Goal: Use online tool/utility: Utilize a website feature to perform a specific function

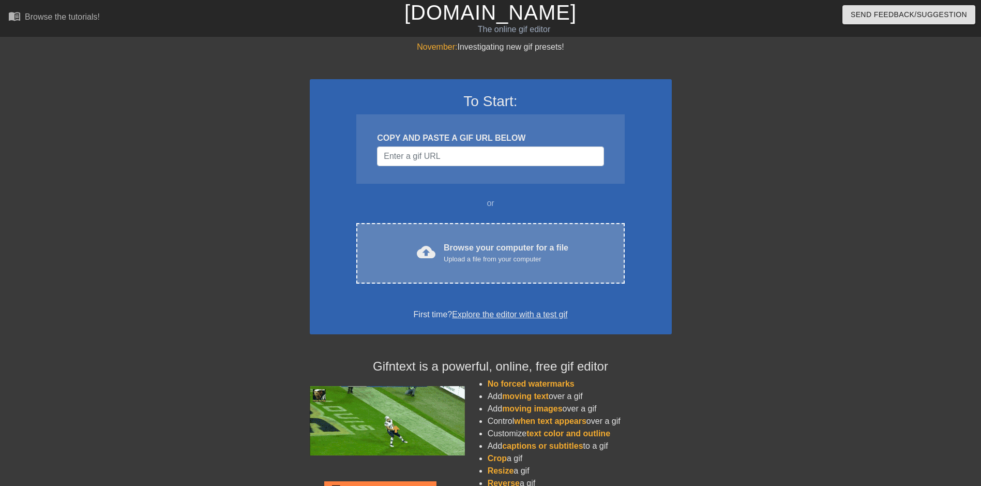
click at [470, 246] on div "Browse your computer for a file Upload a file from your computer" at bounding box center [506, 253] width 125 height 23
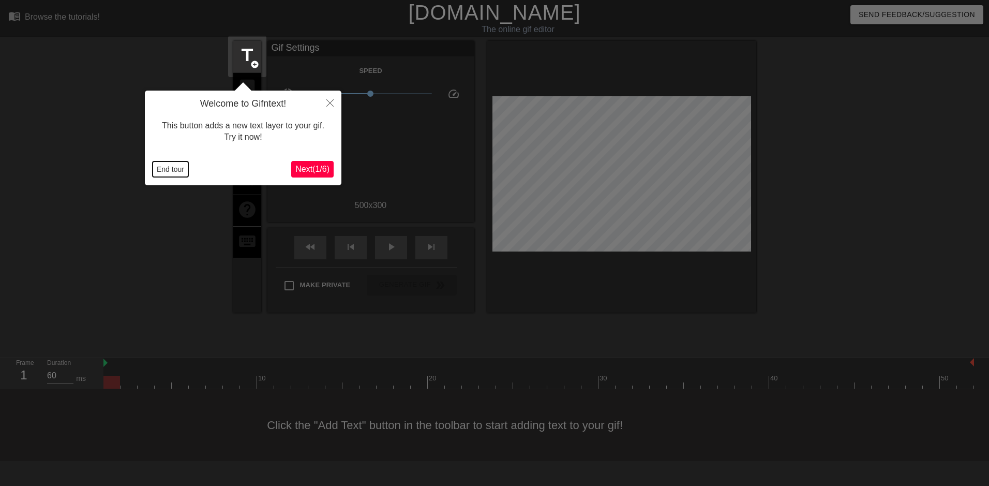
click at [176, 173] on button "End tour" at bounding box center [171, 169] width 36 height 16
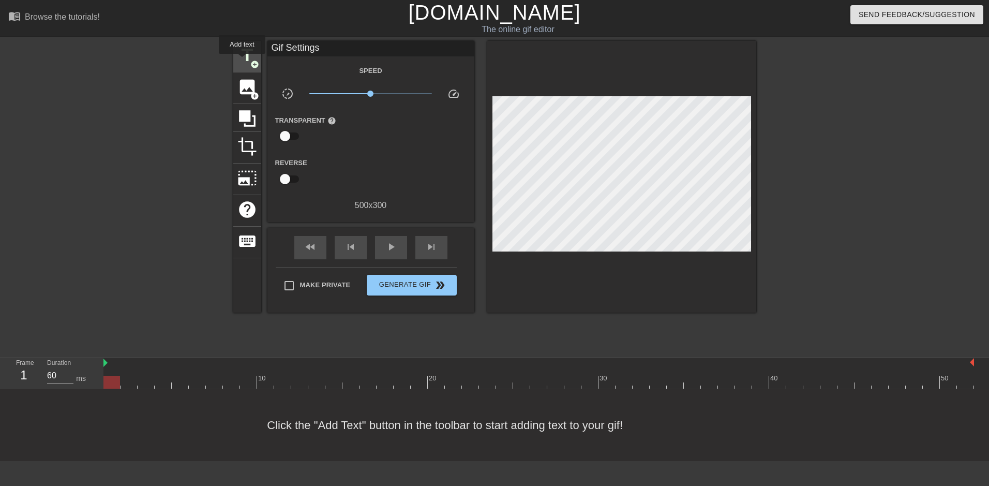
click at [242, 61] on span "title" at bounding box center [247, 56] width 20 height 20
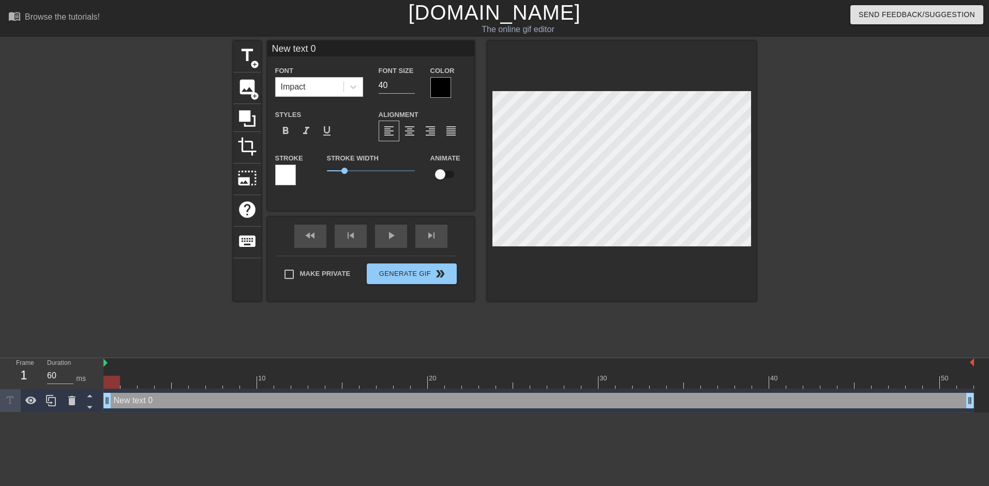
scroll to position [2, 3]
type input "J"
type textarea "J"
type input "Je"
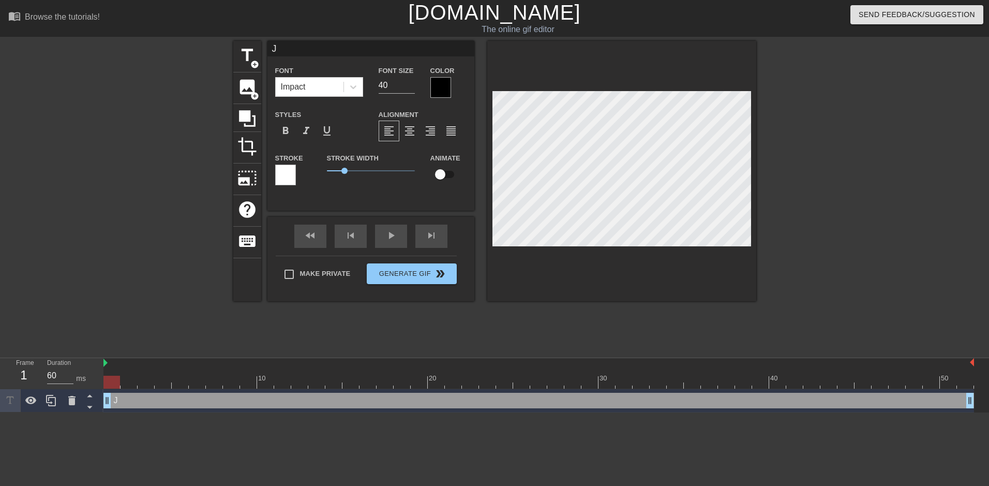
type textarea "Je"
type input "[PERSON_NAME]"
type textarea "[PERSON_NAME]"
type input "Jenn"
type textarea "Jenn"
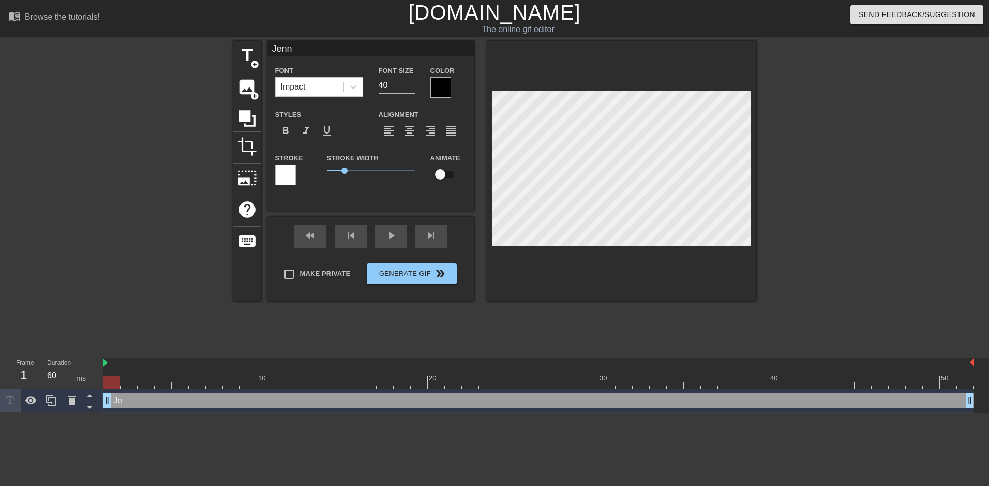
type input "Jenni"
type textarea "Jenni"
click at [825, 244] on div at bounding box center [846, 196] width 155 height 310
drag, startPoint x: 393, startPoint y: 86, endPoint x: 363, endPoint y: 91, distance: 30.4
click at [363, 91] on div "Font Impact Font Size 40 Color" at bounding box center [370, 81] width 207 height 34
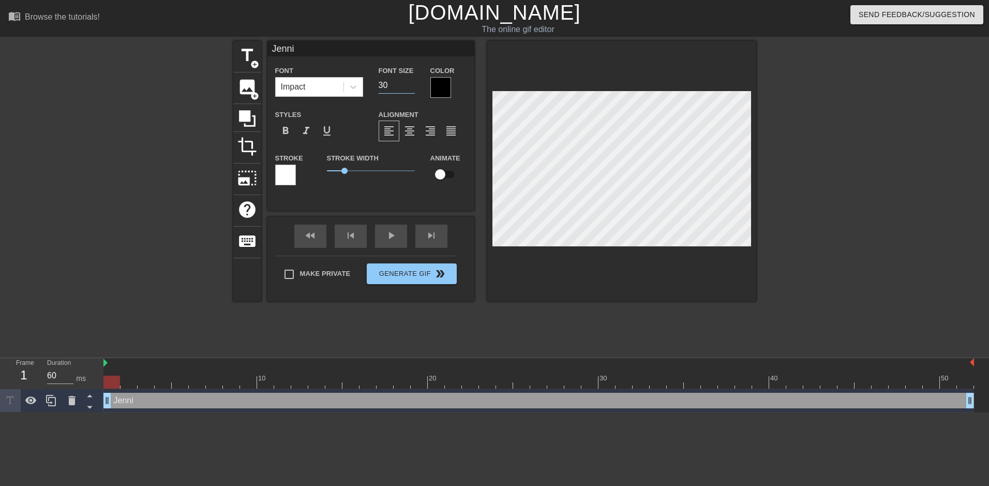
type input "30"
click at [443, 176] on input "checkbox" at bounding box center [440, 174] width 59 height 20
checkbox input "true"
click at [163, 386] on div at bounding box center [538, 382] width 871 height 13
click at [113, 381] on div at bounding box center [538, 382] width 871 height 13
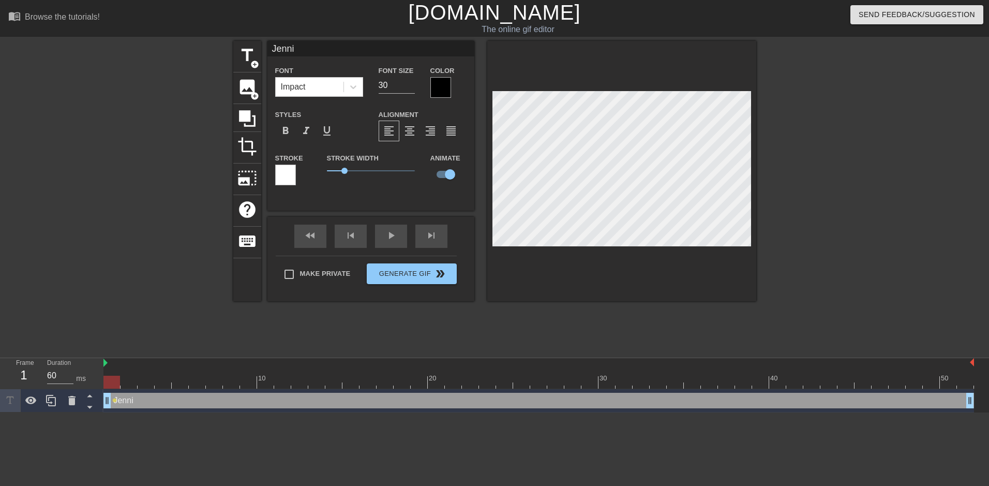
click at [159, 386] on div at bounding box center [538, 382] width 871 height 13
click at [234, 384] on div at bounding box center [538, 382] width 871 height 13
click at [302, 382] on div at bounding box center [538, 382] width 871 height 13
click at [367, 384] on div at bounding box center [538, 382] width 871 height 13
click at [438, 382] on div at bounding box center [538, 382] width 871 height 13
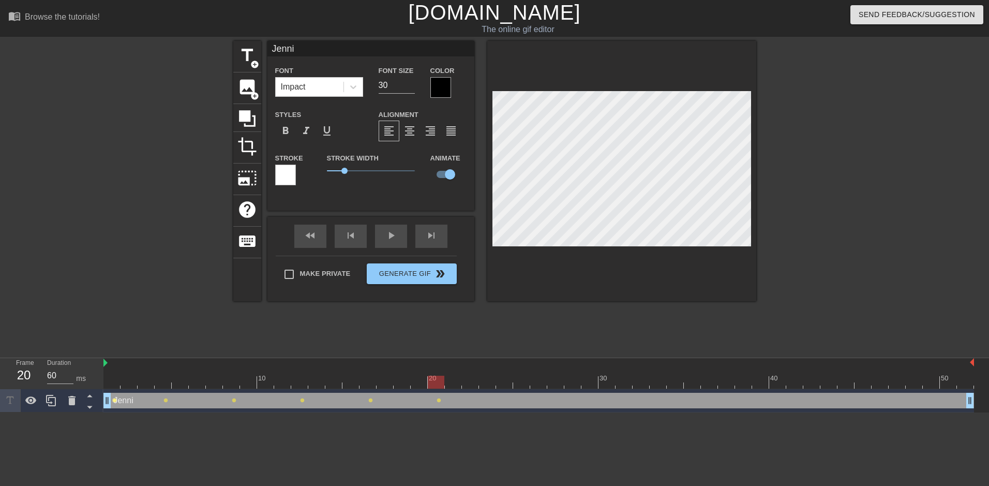
click at [114, 400] on span "lens" at bounding box center [114, 400] width 5 height 5
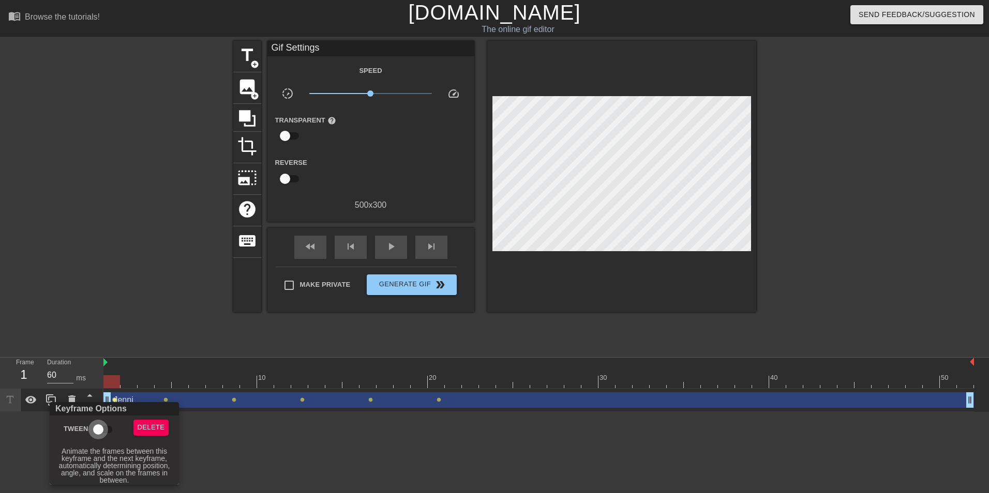
drag, startPoint x: 100, startPoint y: 428, endPoint x: 156, endPoint y: 402, distance: 62.2
click at [100, 428] on input "Tween" at bounding box center [98, 430] width 59 height 20
checkbox input "true"
click at [167, 397] on div at bounding box center [494, 246] width 989 height 493
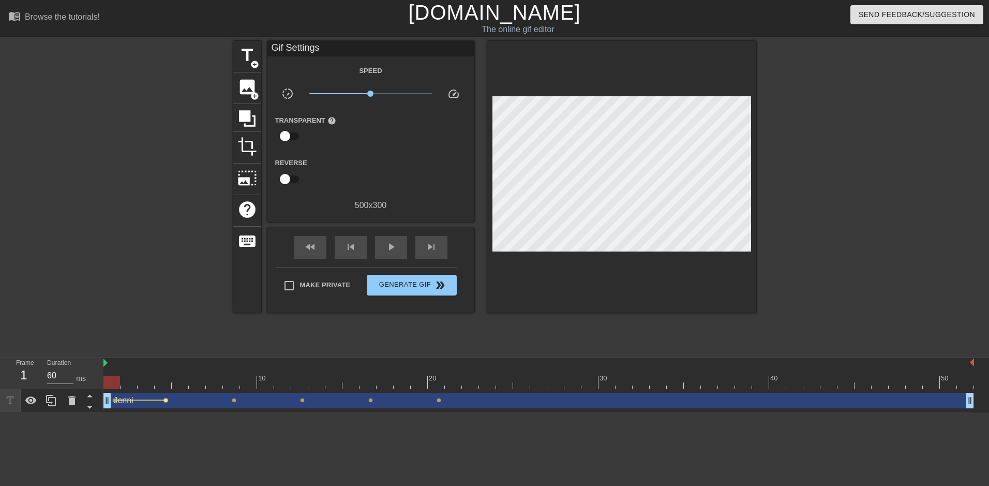
click at [166, 398] on span "lens" at bounding box center [165, 400] width 5 height 5
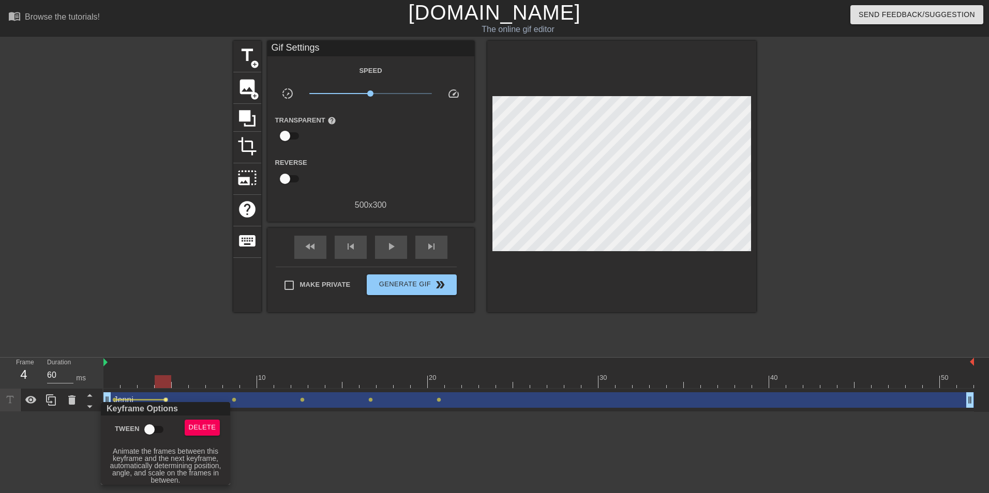
click at [154, 428] on input "Tween" at bounding box center [149, 430] width 59 height 20
checkbox input "true"
click at [235, 398] on div at bounding box center [494, 246] width 989 height 493
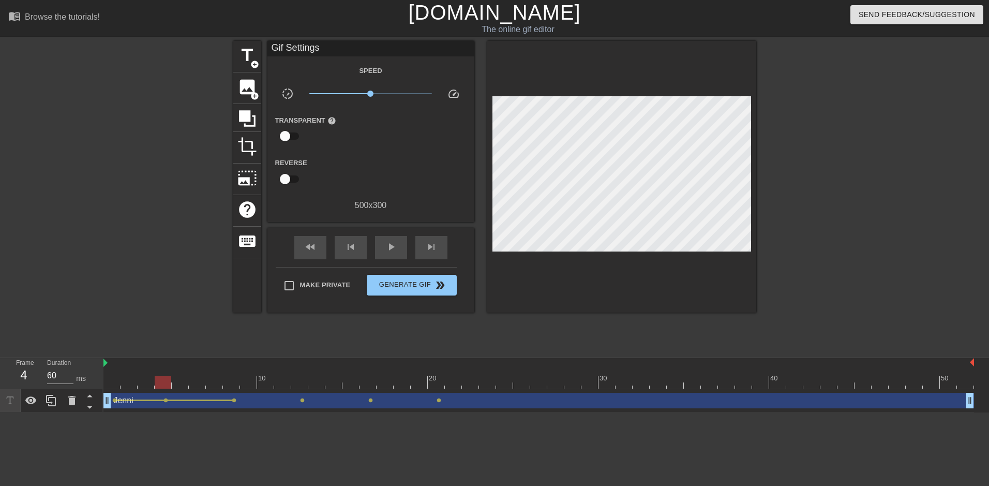
click at [235, 398] on span "lens" at bounding box center [234, 400] width 5 height 5
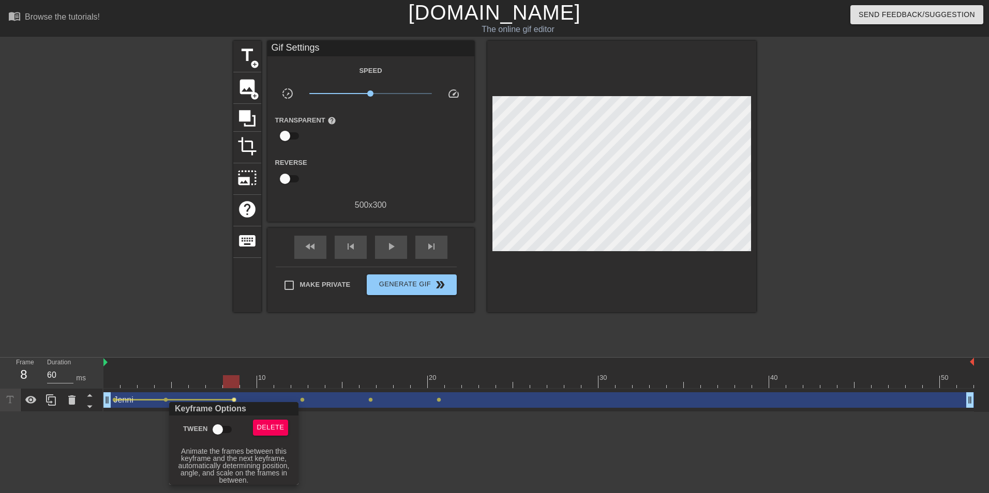
click at [227, 424] on input "Tween" at bounding box center [217, 430] width 59 height 20
checkbox input "true"
click at [309, 397] on div at bounding box center [494, 246] width 989 height 493
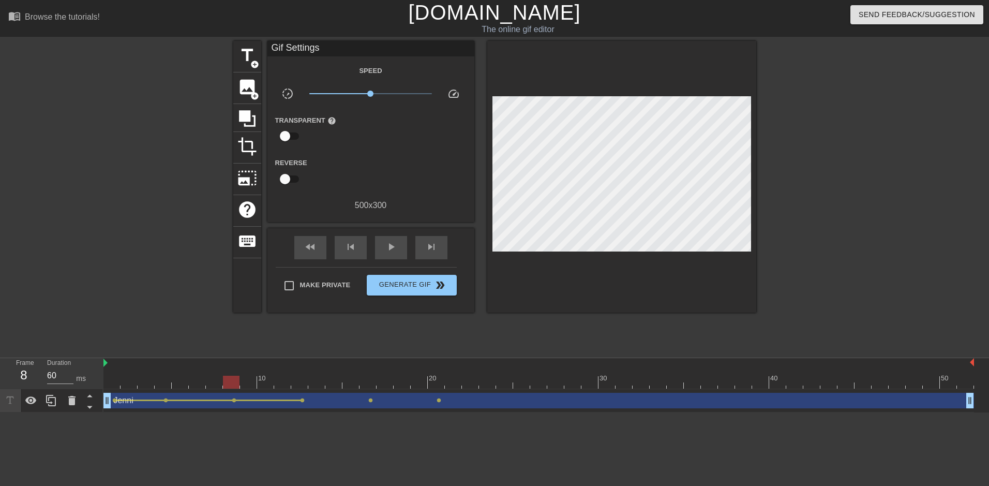
click at [303, 399] on span "lens" at bounding box center [302, 400] width 5 height 5
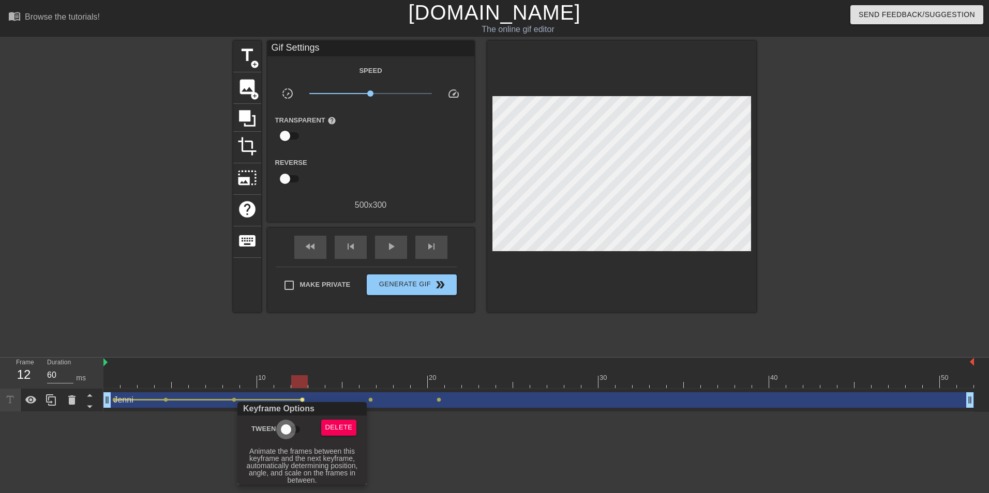
click at [280, 430] on input "Tween" at bounding box center [286, 430] width 59 height 20
checkbox input "true"
click at [369, 404] on div at bounding box center [494, 246] width 989 height 493
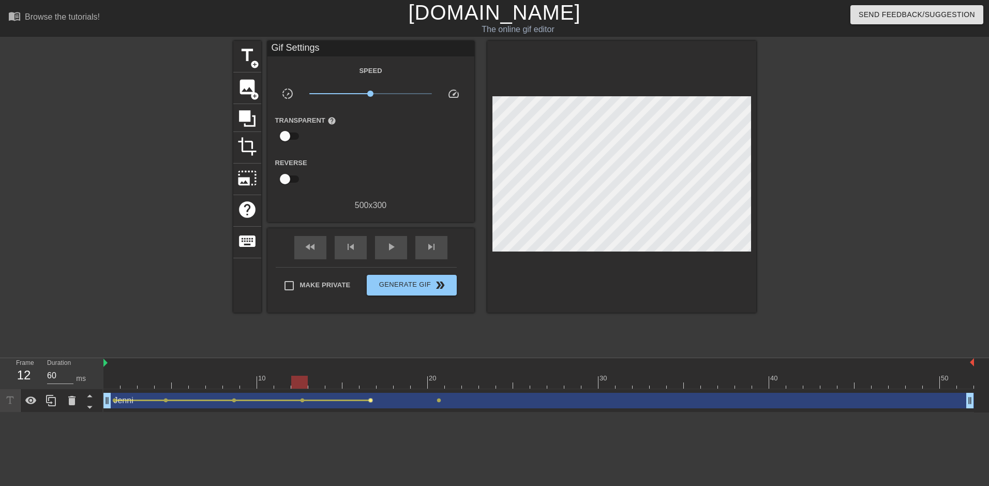
click at [369, 400] on span "lens" at bounding box center [370, 400] width 5 height 5
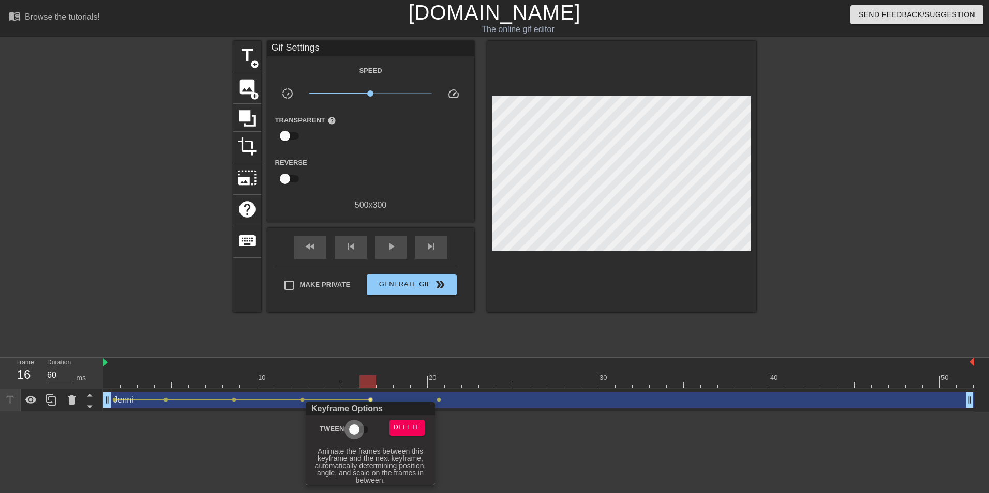
click at [362, 431] on input "Tween" at bounding box center [354, 430] width 59 height 20
checkbox input "true"
click at [449, 392] on div at bounding box center [494, 246] width 989 height 493
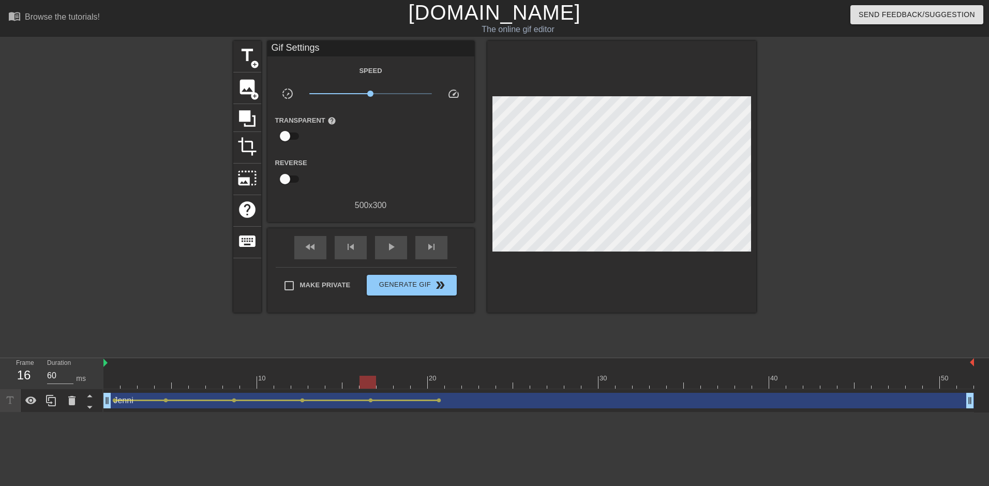
click at [434, 398] on div "[PERSON_NAME] drag_handle drag_handle" at bounding box center [538, 401] width 871 height 16
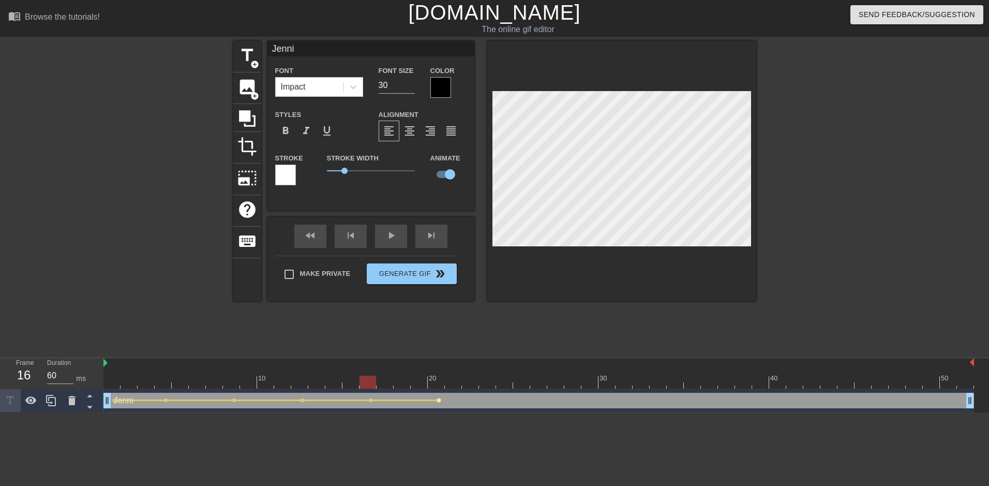
click at [439, 400] on span "lens" at bounding box center [439, 400] width 5 height 5
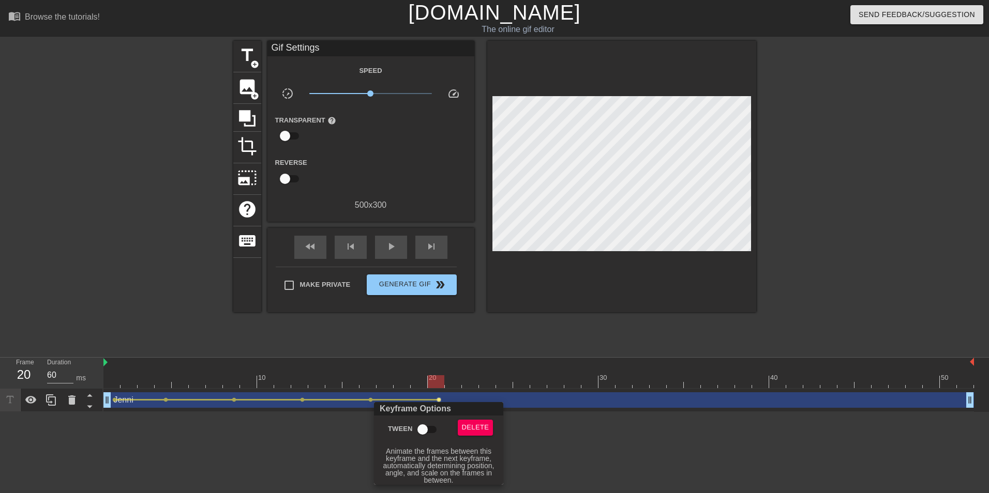
click at [419, 427] on input "Tween" at bounding box center [422, 430] width 59 height 20
checkbox input "true"
click at [500, 384] on div at bounding box center [494, 246] width 989 height 493
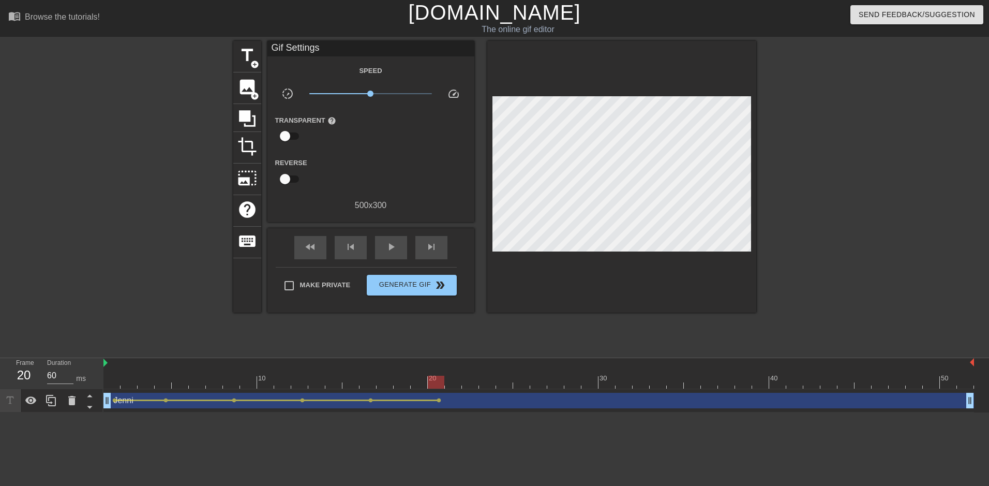
click at [500, 384] on div at bounding box center [538, 382] width 871 height 13
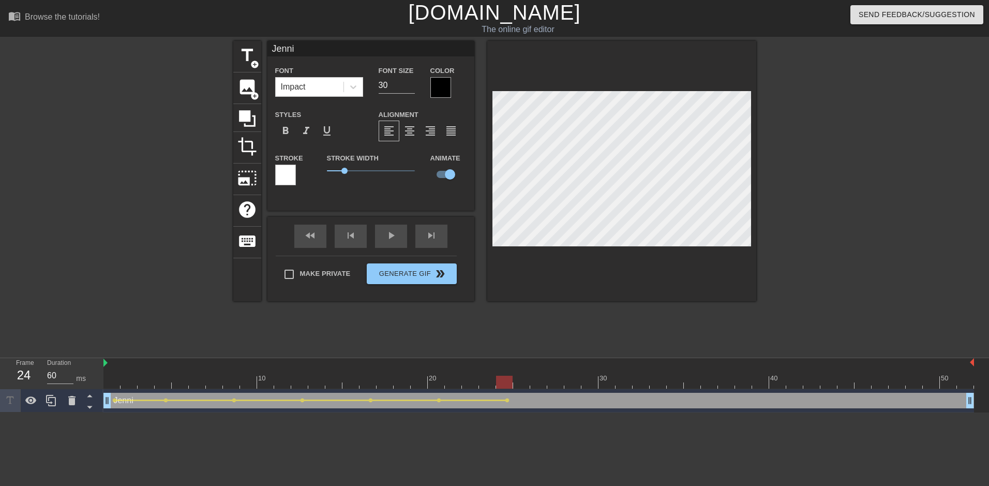
click at [558, 386] on div at bounding box center [538, 382] width 871 height 13
click at [640, 382] on div at bounding box center [538, 382] width 871 height 13
click at [710, 385] on div at bounding box center [538, 382] width 871 height 13
drag, startPoint x: 407, startPoint y: 89, endPoint x: 385, endPoint y: 89, distance: 22.2
click at [385, 89] on input "29" at bounding box center [397, 85] width 36 height 17
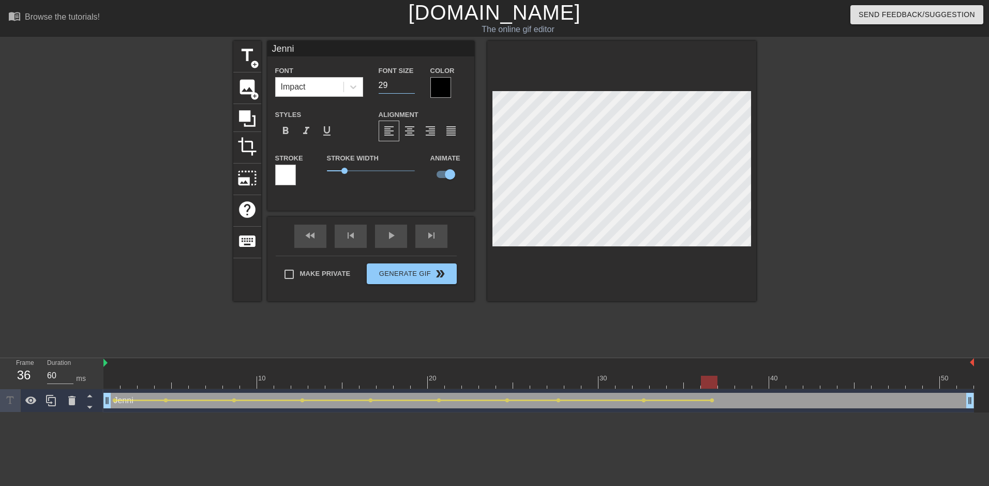
drag, startPoint x: 390, startPoint y: 82, endPoint x: 380, endPoint y: 84, distance: 10.0
click at [380, 84] on input "29" at bounding box center [397, 85] width 36 height 17
type input "20"
click at [116, 379] on div at bounding box center [538, 382] width 871 height 13
click at [166, 386] on div at bounding box center [538, 382] width 871 height 13
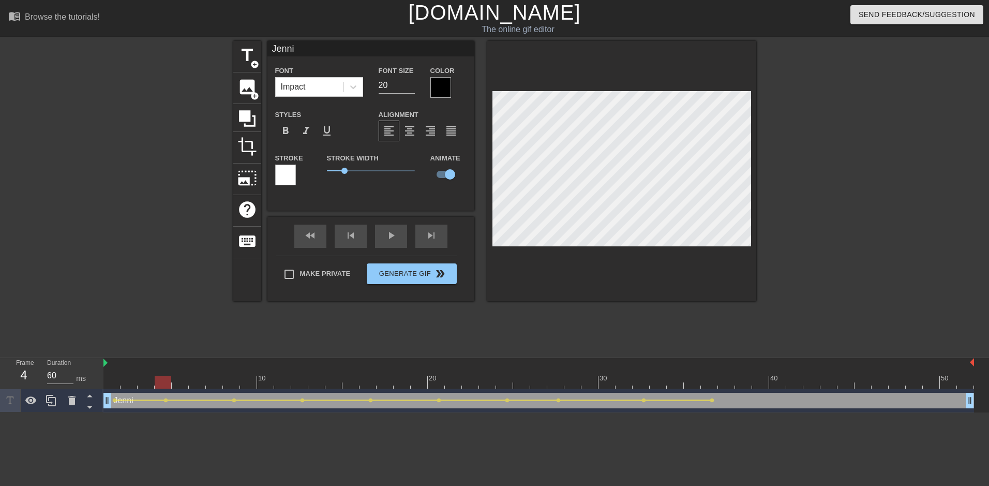
click at [230, 387] on div at bounding box center [538, 382] width 871 height 13
click at [297, 384] on div at bounding box center [538, 382] width 871 height 13
click at [368, 385] on div at bounding box center [538, 382] width 871 height 13
click at [434, 385] on div at bounding box center [538, 382] width 871 height 13
click at [502, 381] on div at bounding box center [538, 382] width 871 height 13
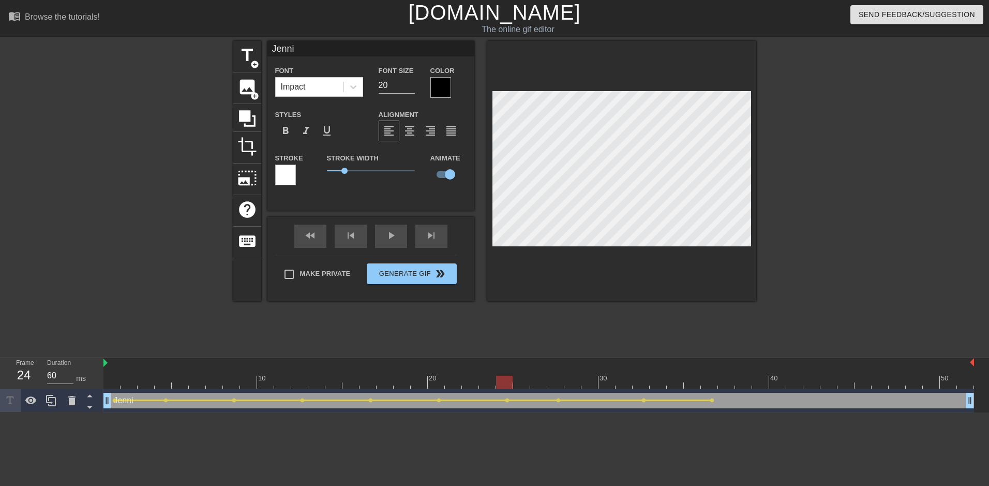
click at [558, 387] on div at bounding box center [538, 382] width 871 height 13
click at [644, 386] on div at bounding box center [538, 382] width 871 height 13
click at [708, 383] on div at bounding box center [538, 382] width 871 height 13
click at [778, 386] on div at bounding box center [538, 382] width 871 height 13
click at [831, 385] on div at bounding box center [538, 382] width 871 height 13
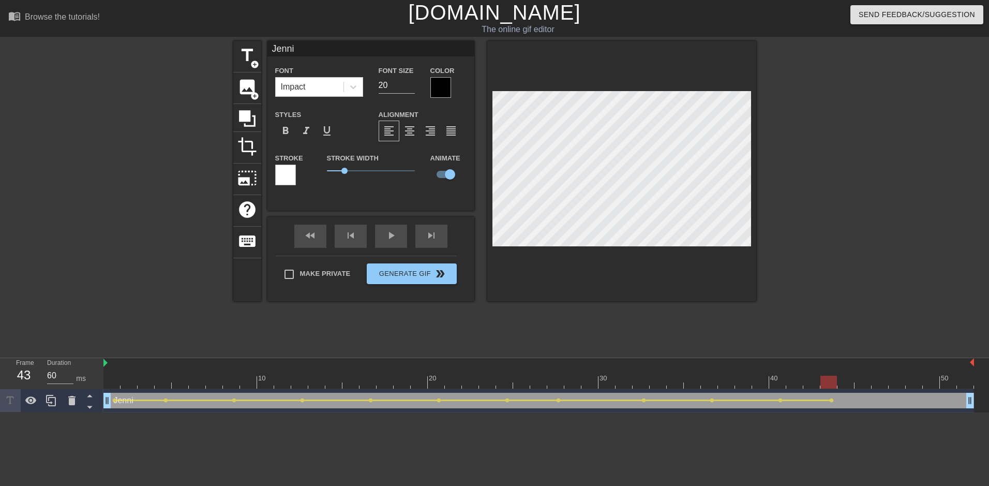
click at [881, 383] on div at bounding box center [538, 382] width 871 height 13
click at [927, 382] on div at bounding box center [538, 382] width 871 height 13
click at [880, 387] on div at bounding box center [538, 382] width 871 height 13
click at [930, 384] on div at bounding box center [538, 382] width 871 height 13
click at [963, 382] on div at bounding box center [538, 382] width 871 height 13
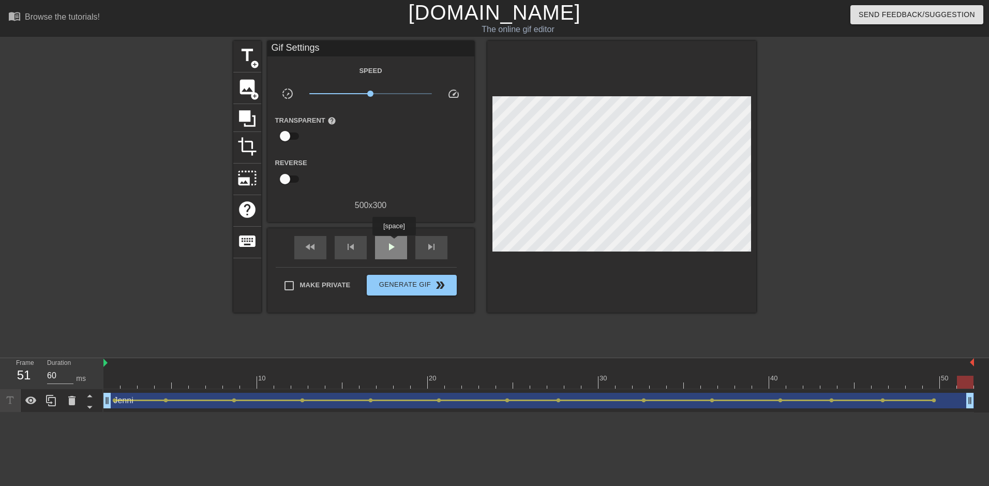
click at [394, 243] on div "play_arrow" at bounding box center [391, 247] width 32 height 23
click at [423, 291] on button "Generate Gif double_arrow" at bounding box center [411, 285] width 89 height 21
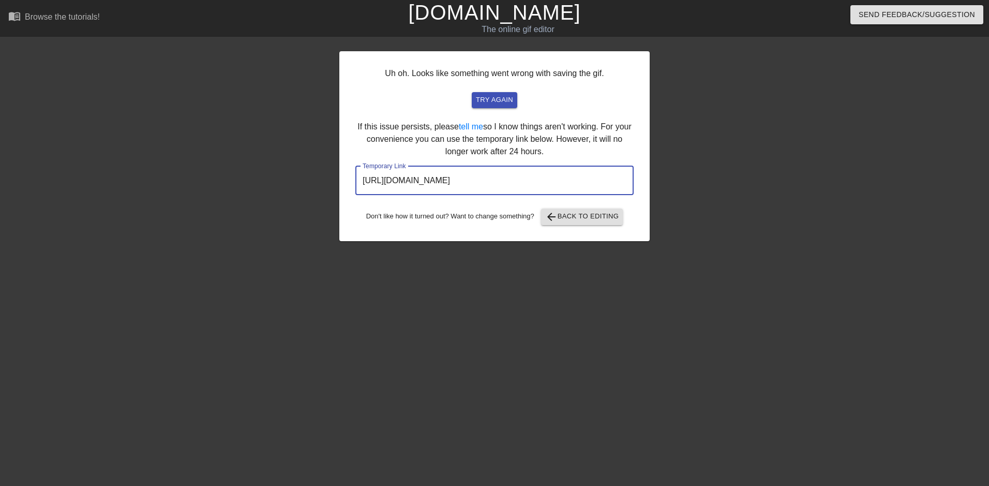
drag, startPoint x: 599, startPoint y: 184, endPoint x: 359, endPoint y: 186, distance: 240.5
click at [359, 186] on input "[URL][DOMAIN_NAME]" at bounding box center [494, 180] width 278 height 29
